Goal: Transaction & Acquisition: Purchase product/service

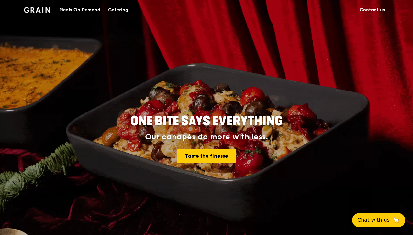
click at [115, 10] on div "Catering" at bounding box center [118, 9] width 20 height 19
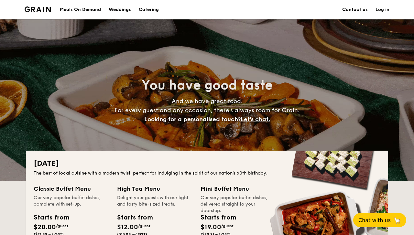
click at [145, 9] on h1 "Catering" at bounding box center [149, 9] width 20 height 19
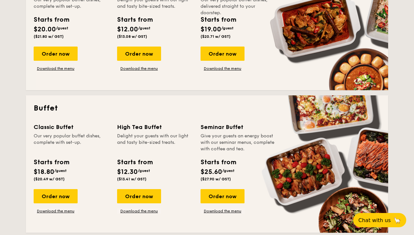
scroll to position [198, 0]
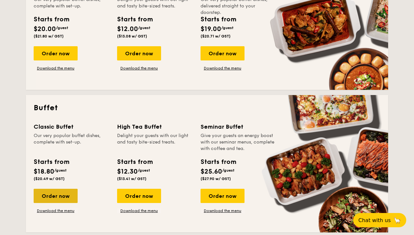
click at [53, 201] on div "Order now" at bounding box center [56, 196] width 44 height 14
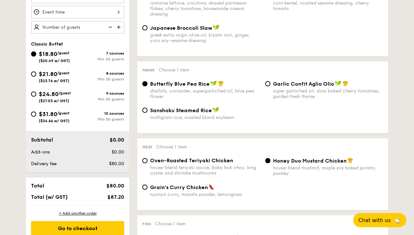
scroll to position [216, 0]
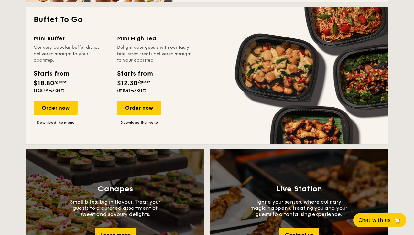
scroll to position [581, 0]
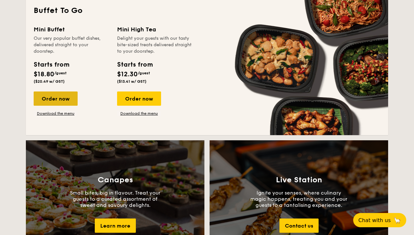
click at [59, 98] on div "Order now" at bounding box center [56, 98] width 44 height 14
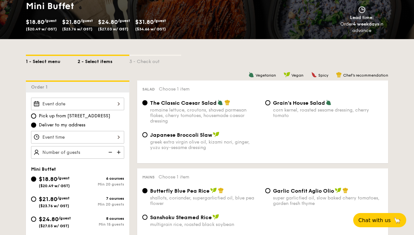
scroll to position [122, 0]
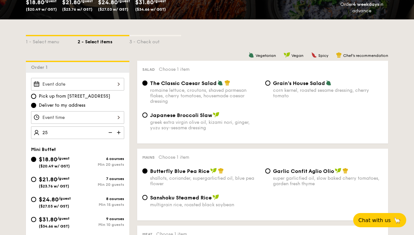
click at [110, 80] on div at bounding box center [77, 84] width 93 height 13
type input "25 guests"
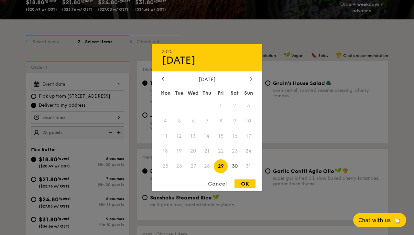
click at [250, 78] on icon at bounding box center [251, 79] width 3 height 4
click at [162, 103] on span "1" at bounding box center [165, 106] width 14 height 14
click at [245, 187] on div "OK" at bounding box center [244, 183] width 21 height 9
type input "[DATE]"
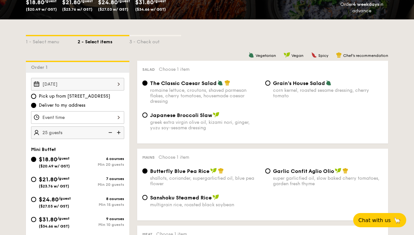
click at [87, 114] on div "12 1 2 3 4 5 6 7 8 9 10 11 00 15 30 45 am pm Cancel OK" at bounding box center [77, 117] width 93 height 13
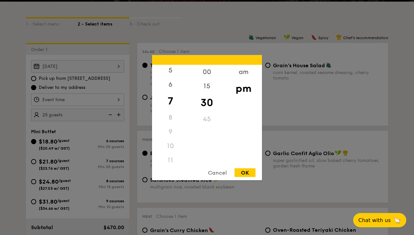
scroll to position [77, 0]
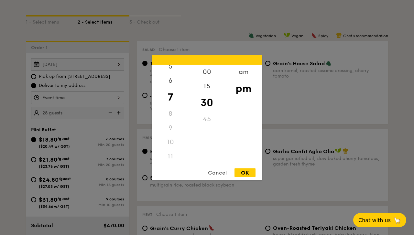
click at [170, 152] on div "11" at bounding box center [170, 156] width 37 height 14
click at [168, 158] on div "11" at bounding box center [170, 156] width 37 height 14
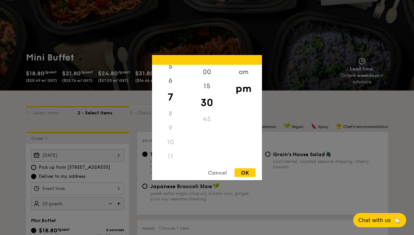
click at [169, 114] on div "8" at bounding box center [170, 113] width 37 height 14
click at [210, 67] on div "00" at bounding box center [206, 74] width 37 height 19
click at [239, 76] on div "am" at bounding box center [243, 74] width 37 height 19
click at [172, 156] on div "11" at bounding box center [170, 154] width 37 height 19
click at [207, 106] on div "30" at bounding box center [206, 107] width 37 height 19
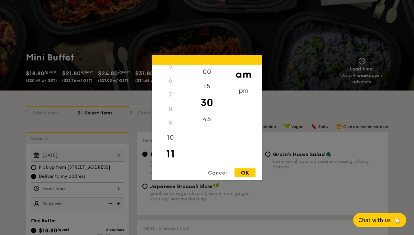
click at [243, 172] on div "OK" at bounding box center [244, 172] width 21 height 9
type input "11:30AM"
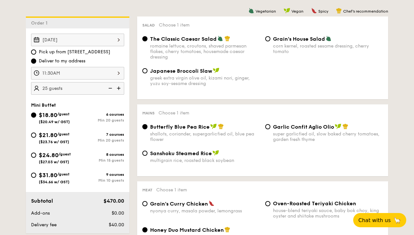
scroll to position [159, 0]
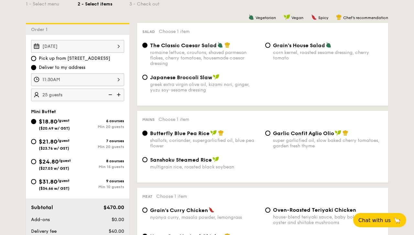
click at [304, 137] on div "Garlic Confit Aglio Olio super garlicfied oil, slow baked cherry tomatoes, gard…" at bounding box center [328, 139] width 110 height 19
click at [270, 136] on input "Garlic Confit Aglio Olio super garlicfied oil, slow baked cherry tomatoes, gard…" at bounding box center [267, 133] width 5 height 5
radio input "true"
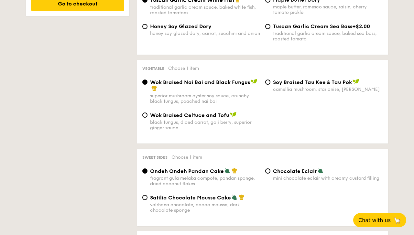
scroll to position [461, 0]
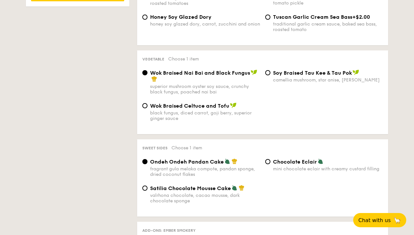
click at [223, 185] on div "Ondeh Ondeh Pandan Cake fragrant [PERSON_NAME] melaka compote, pandan sponge, d…" at bounding box center [263, 171] width 246 height 27
click at [222, 191] on span "Satilia Chocolate Mousse Cake" at bounding box center [190, 188] width 81 height 6
click at [147, 191] on input "Satilia Chocolate Mousse Cake valrhona chocolate, cacao mousse, dark chocolate …" at bounding box center [144, 188] width 5 height 5
radio input "true"
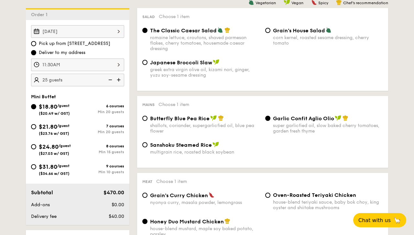
scroll to position [177, 0]
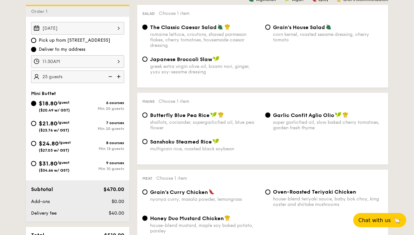
click at [106, 78] on img at bounding box center [110, 76] width 10 height 12
type input "20 guests"
click at [174, 100] on span "Choose 1 item" at bounding box center [173, 101] width 31 height 5
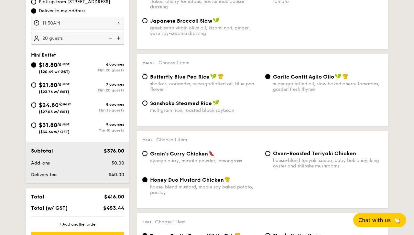
scroll to position [218, 0]
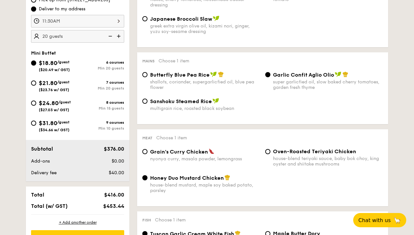
click at [92, 193] on div "$416.00" at bounding box center [106, 195] width 39 height 6
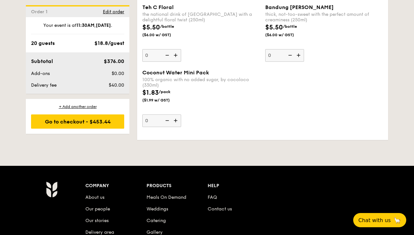
scroll to position [6, 0]
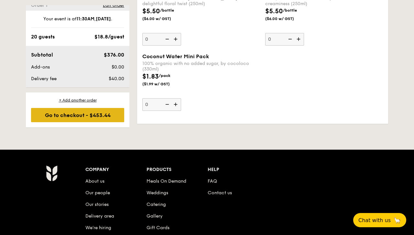
click at [88, 114] on div "Go to checkout - $453.44" at bounding box center [77, 115] width 93 height 14
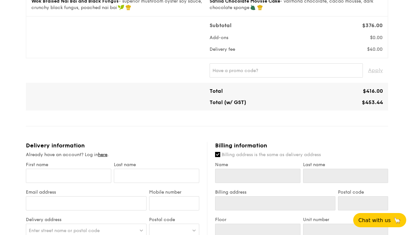
scroll to position [185, 0]
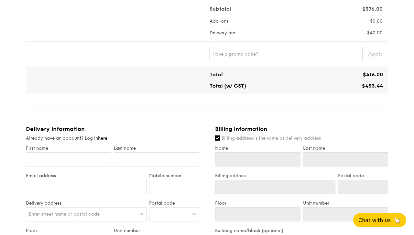
click at [267, 58] on input "text" at bounding box center [286, 54] width 153 height 14
click at [370, 53] on span "Apply" at bounding box center [375, 54] width 15 height 14
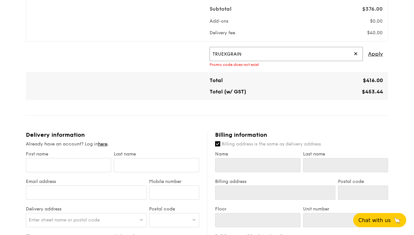
drag, startPoint x: 274, startPoint y: 57, endPoint x: 269, endPoint y: 43, distance: 14.3
click at [269, 43] on div "TRUEXGRAIN ✕ Apply Promo code does not exist" at bounding box center [207, 57] width 362 height 30
type input "GENECO16CA"
click at [368, 56] on span "Apply" at bounding box center [375, 54] width 15 height 14
click at [372, 51] on span "Apply" at bounding box center [375, 54] width 15 height 14
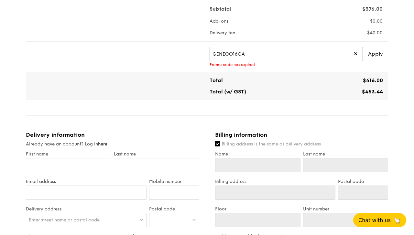
drag, startPoint x: 318, startPoint y: 53, endPoint x: 276, endPoint y: 28, distance: 48.7
click at [276, 29] on div "Mini Buffet $18.80 /guest ($20.49 w/ GST) 20 guests Serving time: [DATE] 11:30A…" at bounding box center [207, 170] width 362 height 607
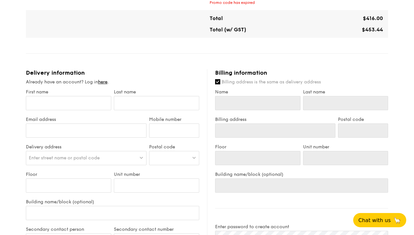
scroll to position [252, 0]
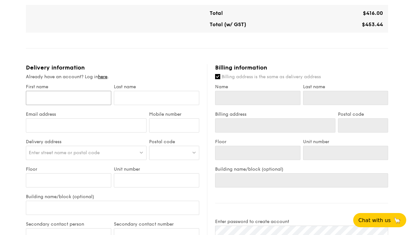
click at [79, 98] on input "First name" at bounding box center [68, 98] width 85 height 14
type input "C"
type input "Ch"
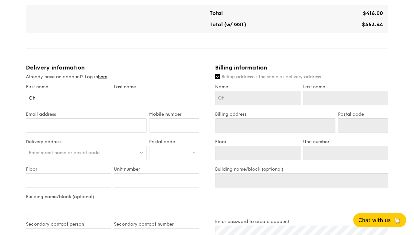
type input "Chr"
type input "[PERSON_NAME]"
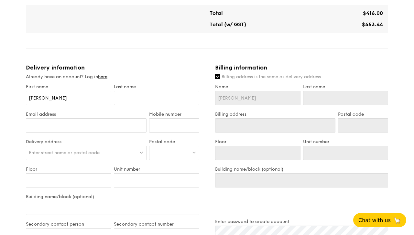
type input "W"
type input "Wo"
type input "Won"
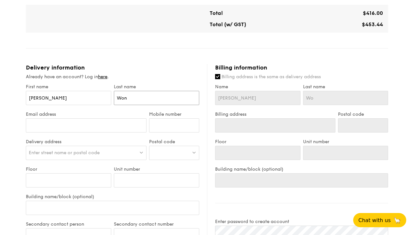
type input "Won"
type input "[PERSON_NAME]"
type input "[PERSON_NAME][EMAIL_ADDRESS][DOMAIN_NAME]"
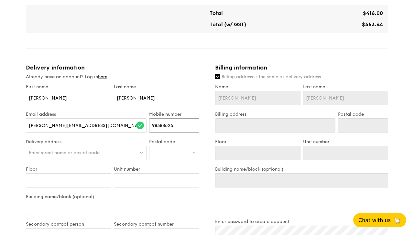
type input "98388626"
click at [103, 154] on div "Enter street name or postal code" at bounding box center [86, 153] width 121 height 14
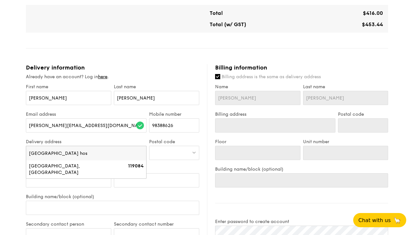
type input "national university ho"
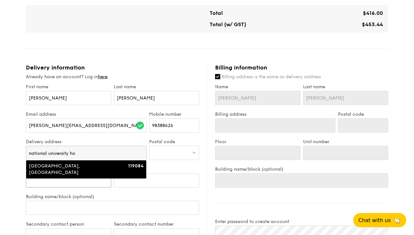
click at [111, 179] on input "Floor" at bounding box center [68, 180] width 85 height 14
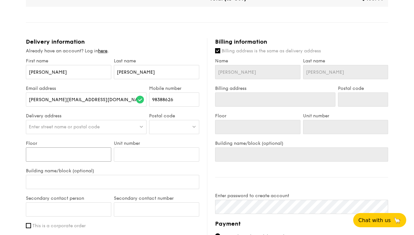
scroll to position [279, 0]
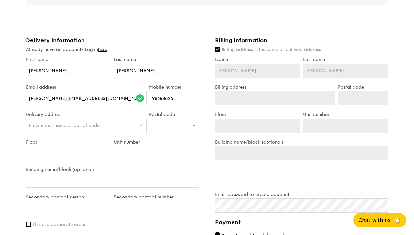
click at [116, 128] on div "Enter street name or postal code" at bounding box center [86, 126] width 121 height 14
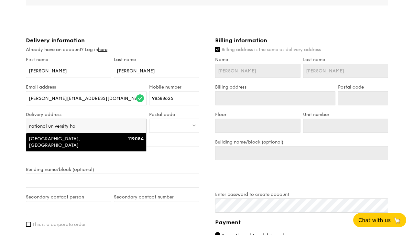
click at [109, 143] on div "[GEOGRAPHIC_DATA], [GEOGRAPHIC_DATA]" at bounding box center [72, 142] width 86 height 13
type input "[GEOGRAPHIC_DATA], [STREET_ADDRESS]"
type input "119084"
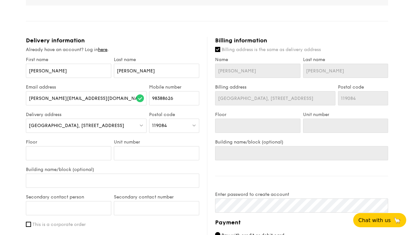
drag, startPoint x: 180, startPoint y: 127, endPoint x: 147, endPoint y: 127, distance: 33.0
click at [147, 127] on div "Delivery address [GEOGRAPHIC_DATA], [STREET_ADDRESS] Postal code 119084" at bounding box center [113, 125] width 176 height 27
click at [156, 127] on span "119084" at bounding box center [159, 125] width 15 height 5
click at [156, 127] on input "search" at bounding box center [173, 126] width 49 height 14
type input "119228"
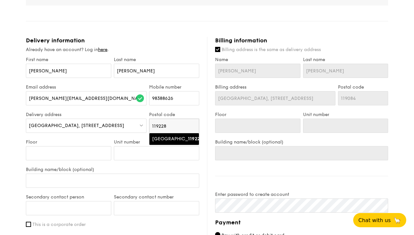
click at [161, 142] on div "[GEOGRAPHIC_DATA]" at bounding box center [168, 139] width 33 height 6
type input "[GEOGRAPHIC_DATA]"
type input "119228"
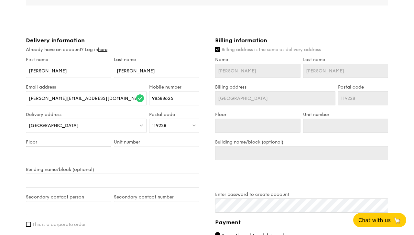
click at [105, 158] on input "Floor" at bounding box center [68, 153] width 85 height 14
click at [135, 155] on input "Unit number" at bounding box center [156, 153] width 85 height 14
click at [90, 155] on input "Floor" at bounding box center [68, 153] width 85 height 14
type input "w"
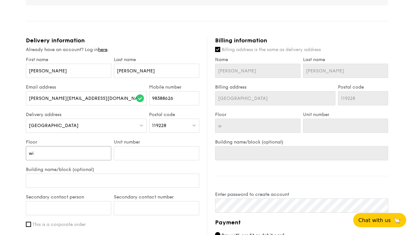
type input "wil"
type input "will"
type input "will p"
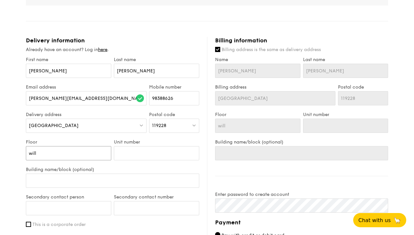
type input "will p"
type input "will pr"
type input "will pro"
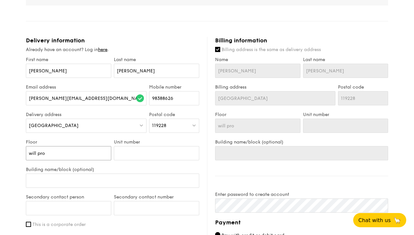
type input "will prov"
type input "will provi"
type input "will provide"
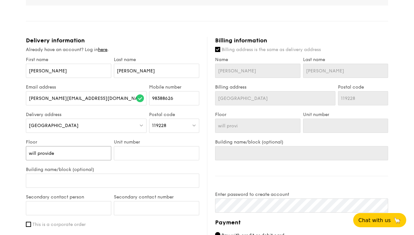
type input "will provide"
type input "will provide on"
type input "will provide on the"
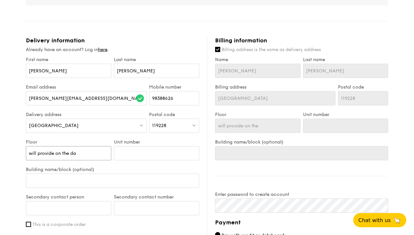
type input "will provide on the day"
click at [98, 182] on input "Building name/block (optional)" at bounding box center [112, 181] width 173 height 14
type input "NU"
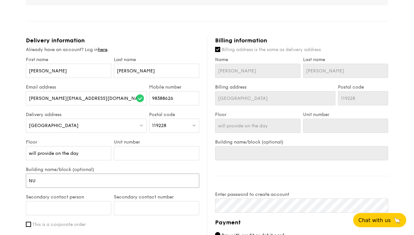
type input "NU"
type input "NUH"
type input "NUHS"
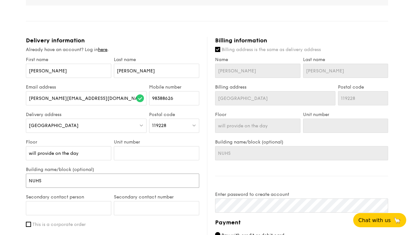
type input "NUHS T"
type input "NUHS To"
type input "NUHS Tow"
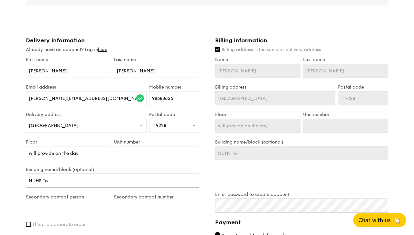
type input "NUHS Tow"
type input "NUHS [PERSON_NAME]"
type input "[GEOGRAPHIC_DATA]"
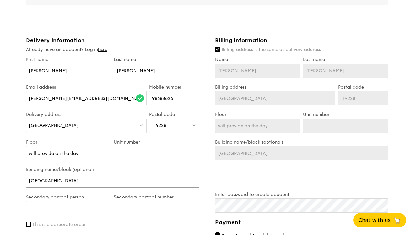
type input "NUHS Tower L"
type input "[GEOGRAPHIC_DATA]"
type input "NUHS Tower B"
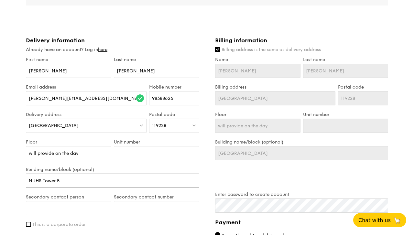
type input "NUHS Tower B"
type input "NUHS Tower Bl"
type input "NUHS Tower Bloc"
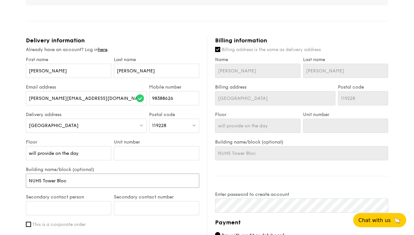
type input "[GEOGRAPHIC_DATA]"
click at [89, 211] on input "Secondary contact person" at bounding box center [68, 208] width 85 height 14
type input "[PERSON_NAME]"
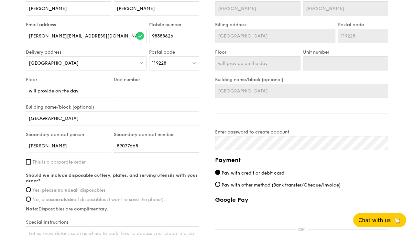
scroll to position [352, 0]
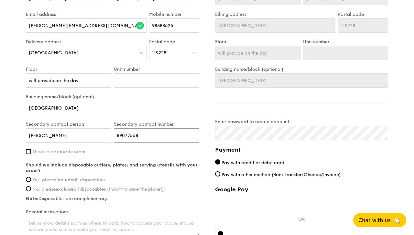
type input "89077668"
click at [88, 152] on label "This is a corporate order" at bounding box center [112, 151] width 173 height 5
click at [31, 152] on input "This is a corporate order" at bounding box center [28, 151] width 5 height 5
checkbox input "true"
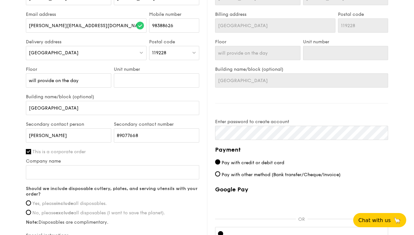
scroll to position [370, 0]
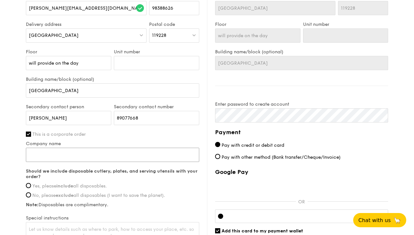
click at [80, 160] on input "Company name" at bounding box center [112, 155] width 173 height 14
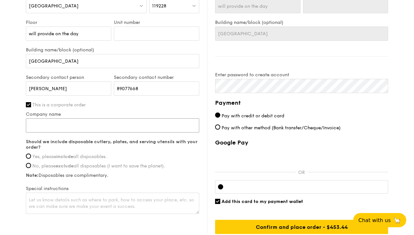
scroll to position [403, 0]
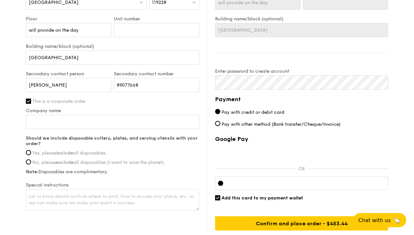
click at [90, 154] on span "Yes, please include all disposables." at bounding box center [69, 152] width 74 height 5
click at [31, 154] on input "Yes, please include all disposables." at bounding box center [28, 152] width 5 height 5
radio input "true"
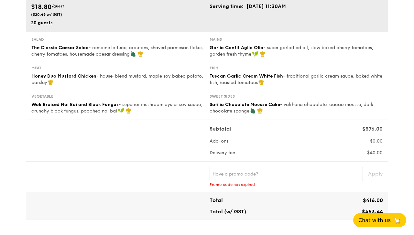
scroll to position [60, 0]
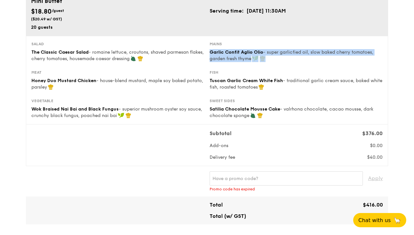
drag, startPoint x: 210, startPoint y: 50, endPoint x: 217, endPoint y: 66, distance: 16.5
click at [217, 66] on div "Salad The Classic Caesar Salad - romaine lettuce, croutons, shaved parmesan fla…" at bounding box center [207, 55] width 356 height 28
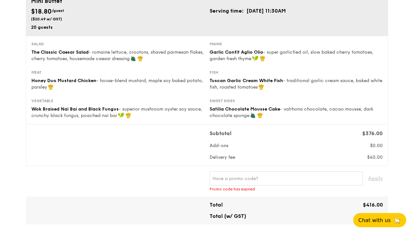
click at [217, 66] on div "Salad The Classic Caesar Salad - romaine lettuce, croutons, shaved parmesan fla…" at bounding box center [207, 55] width 356 height 28
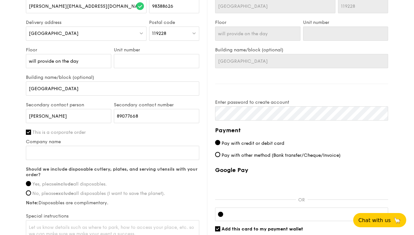
scroll to position [372, 0]
click at [259, 193] on div "Google Pay OR Add this card to my payment wallet Confirm and place order - $453…" at bounding box center [301, 213] width 173 height 95
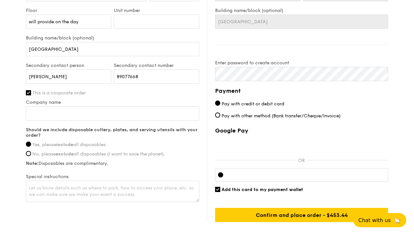
scroll to position [424, 0]
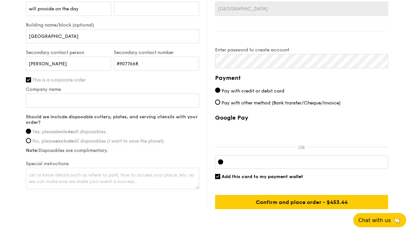
click at [325, 100] on label "Pay with other method (Bank transfer/Cheque/Invoice)" at bounding box center [301, 103] width 173 height 7
click at [220, 100] on input "Pay with other method (Bank transfer/Cheque/Invoice)" at bounding box center [217, 102] width 5 height 5
radio input "true"
click at [247, 91] on span "Pay with credit or debit card" at bounding box center [252, 90] width 63 height 5
click at [220, 91] on input "Pay with credit or debit card" at bounding box center [217, 90] width 5 height 5
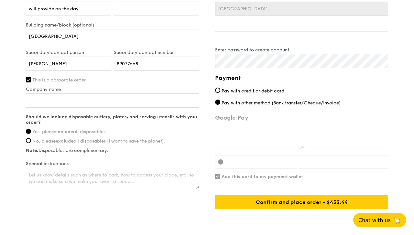
radio input "true"
click at [257, 164] on div at bounding box center [301, 162] width 173 height 14
click at [230, 175] on span "Add this card to my payment wallet" at bounding box center [261, 176] width 81 height 5
click at [220, 175] on input "Add this card to my payment wallet" at bounding box center [217, 176] width 5 height 5
checkbox input "false"
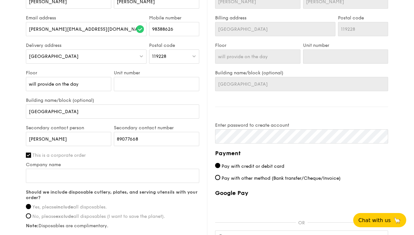
scroll to position [449, 0]
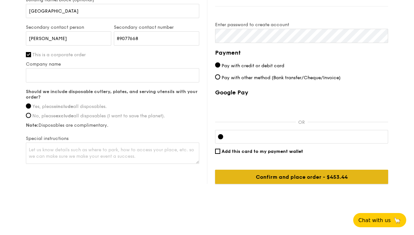
click at [339, 179] on input "Confirm and place order - $453.44" at bounding box center [301, 177] width 173 height 14
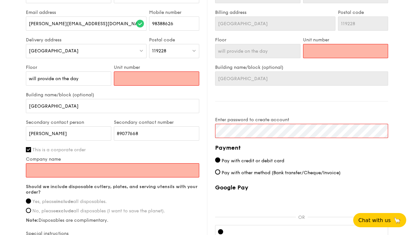
scroll to position [352, 0]
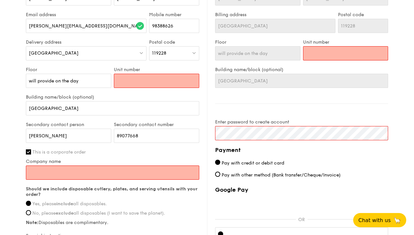
click at [186, 78] on input "Unit number" at bounding box center [156, 81] width 85 height 14
type input "w"
type input "will p"
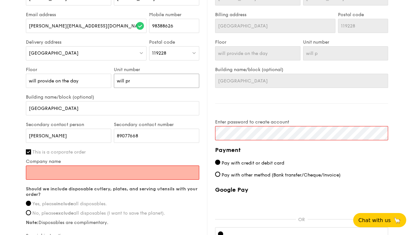
type input "will pro"
type input "will prov"
type input "will provi"
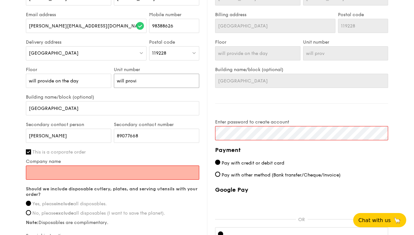
type input "will provi"
type input "will provid"
type input "will provide"
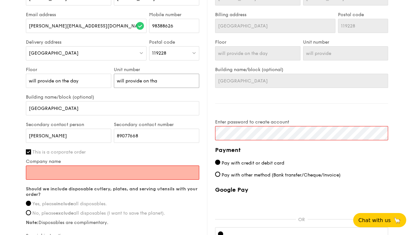
type input "will provide on that"
type input "will provide on that da"
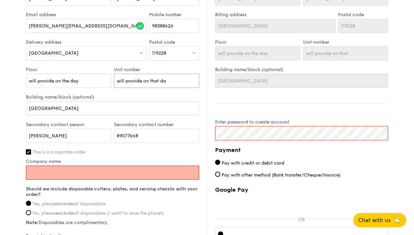
type input "will provide on that da"
type input "will provide on that day"
click at [103, 173] on input "Company name" at bounding box center [112, 173] width 173 height 14
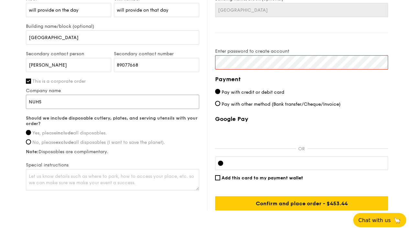
scroll to position [424, 0]
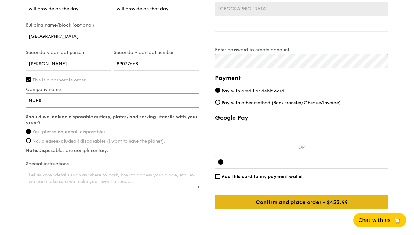
type input "NUHS"
click at [311, 202] on input "Confirm and place order - $453.44" at bounding box center [301, 202] width 173 height 14
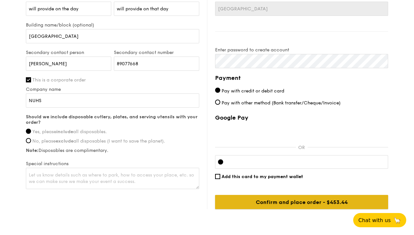
click at [328, 205] on input "Confirm and place order - $453.44" at bounding box center [301, 202] width 173 height 14
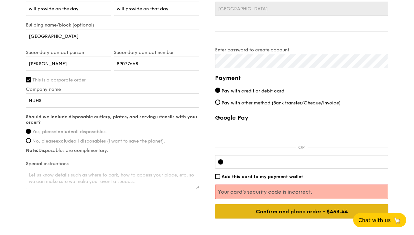
click at [283, 213] on input "Confirm and place order - $453.44" at bounding box center [301, 211] width 173 height 14
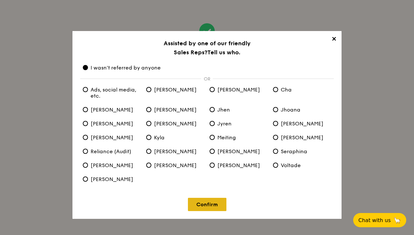
click at [219, 209] on link "Confirm" at bounding box center [207, 204] width 38 height 13
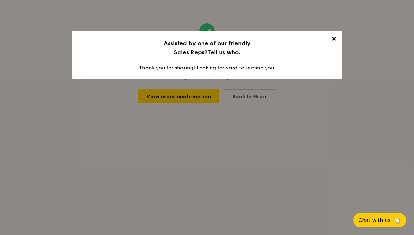
click at [334, 38] on span "✕" at bounding box center [333, 40] width 9 height 9
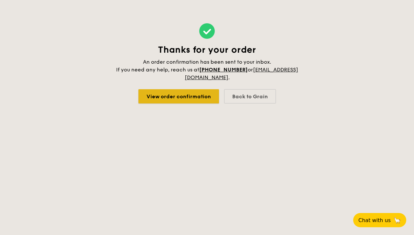
click at [195, 95] on link "View order confirmation" at bounding box center [178, 96] width 81 height 14
